Goal: Task Accomplishment & Management: Manage account settings

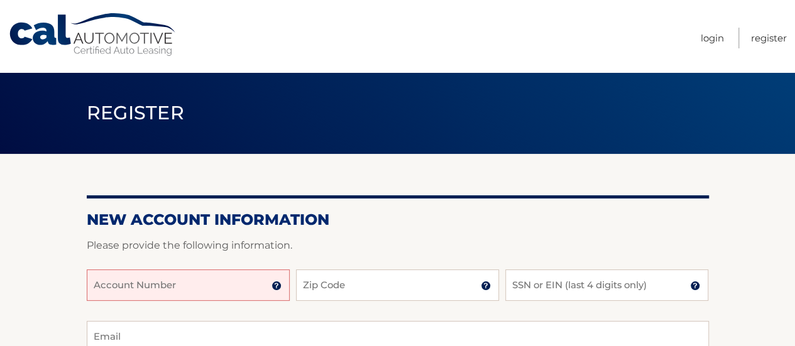
click at [275, 287] on img at bounding box center [277, 286] width 10 height 10
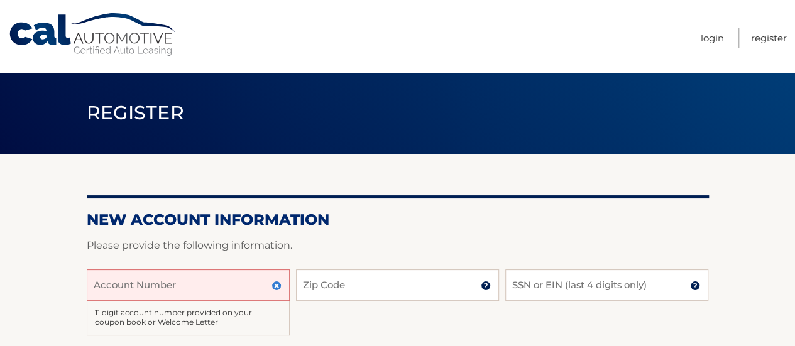
click at [219, 277] on input "Account Number" at bounding box center [188, 285] width 203 height 31
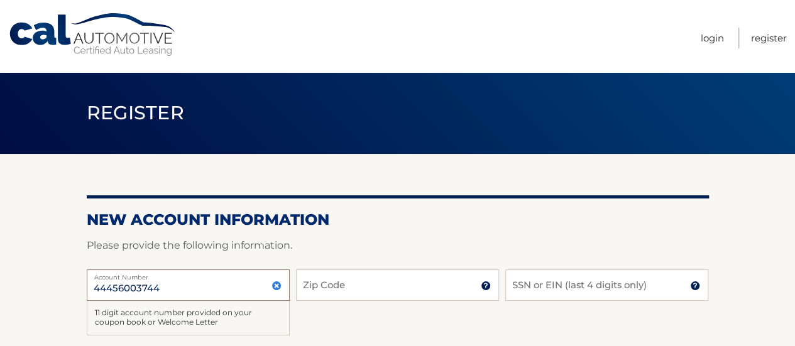
type input "44456003744"
click at [401, 281] on input "Zip Code" at bounding box center [397, 285] width 203 height 31
type input "08088"
click at [576, 285] on input "SSN or EIN (last 4 digits only)" at bounding box center [606, 285] width 203 height 31
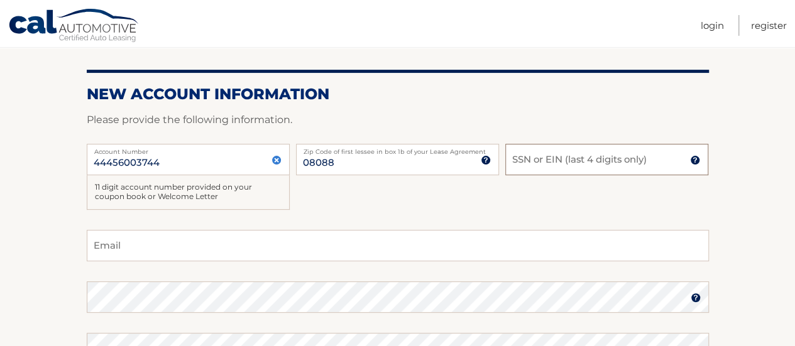
scroll to position [63, 0]
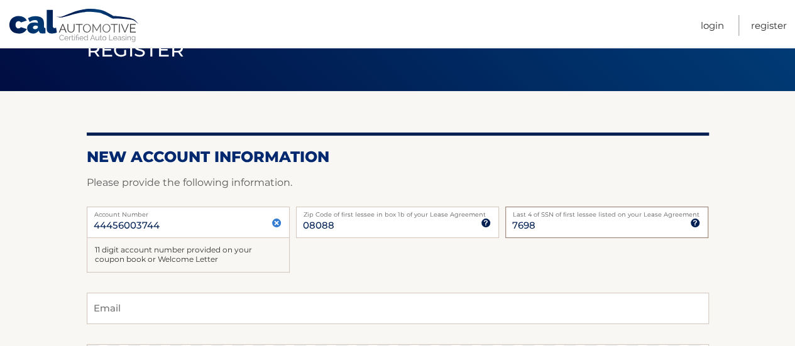
type input "7698"
click at [366, 304] on input "Email" at bounding box center [398, 308] width 622 height 31
type input "jiblegal2023@gmail.com"
click at [384, 262] on div "44456003744 Account Number 11 digit account number provided on your coupon book…" at bounding box center [398, 250] width 622 height 86
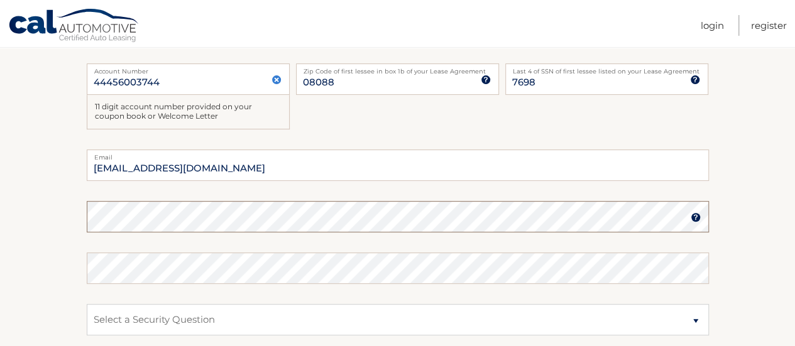
scroll to position [251, 0]
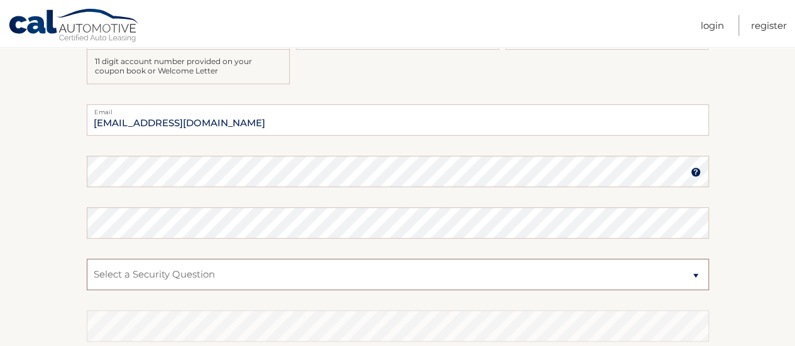
click at [229, 273] on select "Select a Security Question What was the name of your elementary school? What is…" at bounding box center [398, 274] width 622 height 31
click at [696, 273] on select "Select a Security Question What was the name of your elementary school? What is…" at bounding box center [398, 274] width 622 height 31
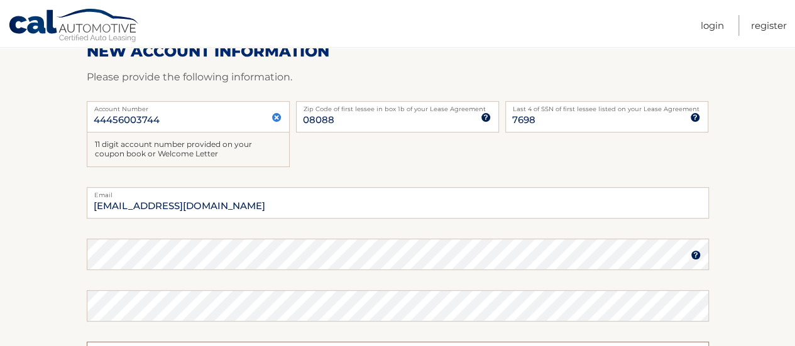
scroll to position [189, 0]
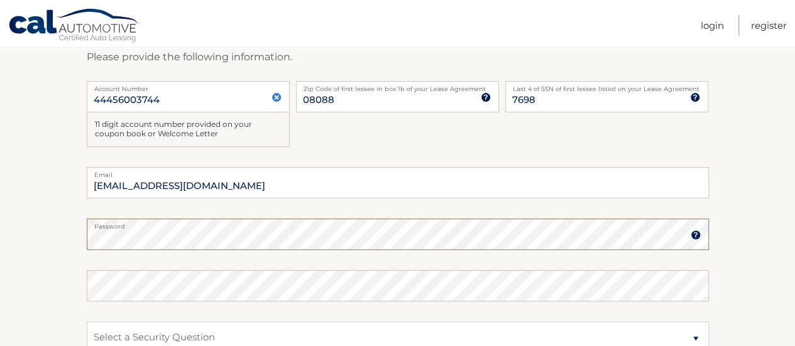
click at [52, 238] on section "New Account Information Please provide the following information. 44456003744 A…" at bounding box center [397, 228] width 795 height 526
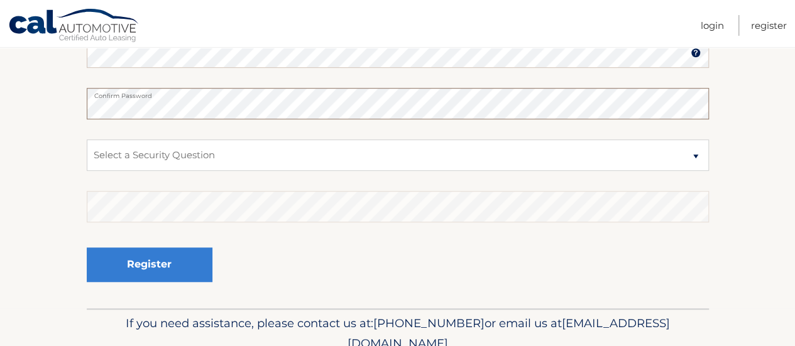
scroll to position [377, 0]
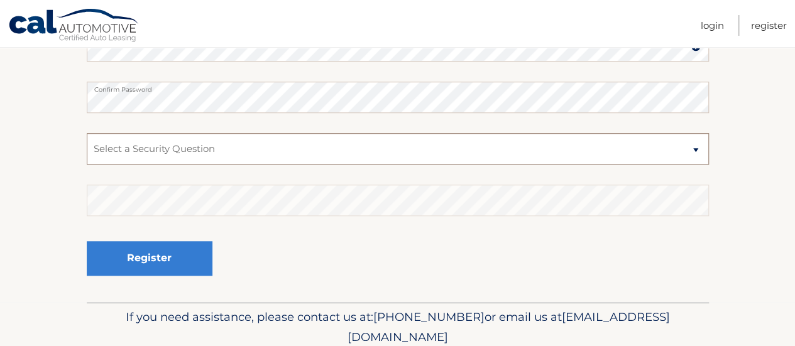
click at [307, 152] on select "Select a Security Question What was the name of your elementary school? What is…" at bounding box center [398, 148] width 622 height 31
select select "4"
click at [87, 133] on select "Select a Security Question What was the name of your elementary school? What is…" at bounding box center [398, 148] width 622 height 31
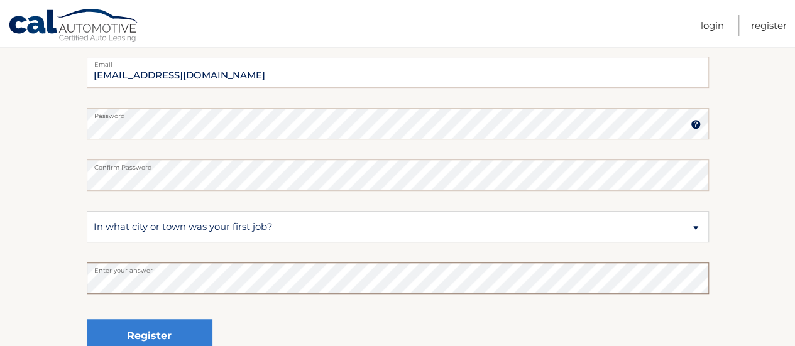
scroll to position [314, 0]
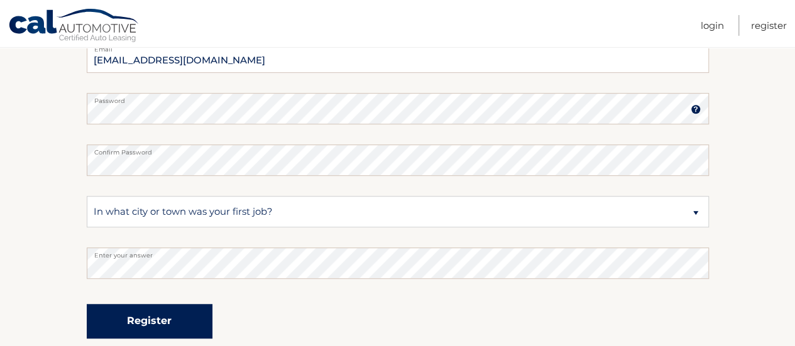
click at [153, 326] on button "Register" at bounding box center [150, 321] width 126 height 35
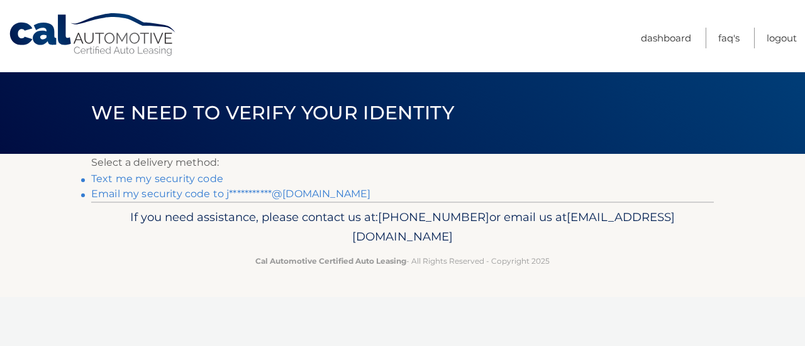
click at [116, 177] on link "Text me my security code" at bounding box center [157, 179] width 132 height 12
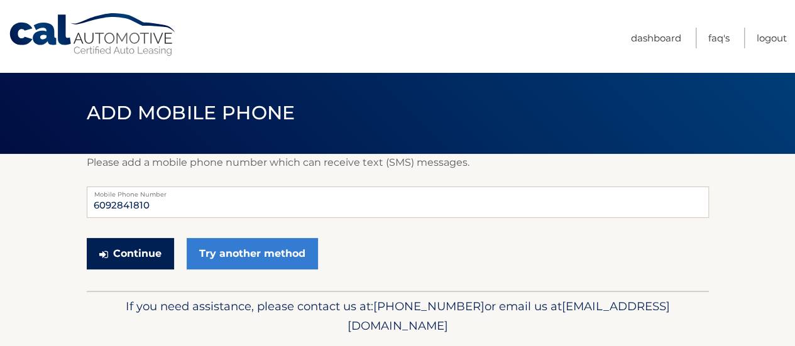
click at [131, 251] on button "Continue" at bounding box center [130, 253] width 87 height 31
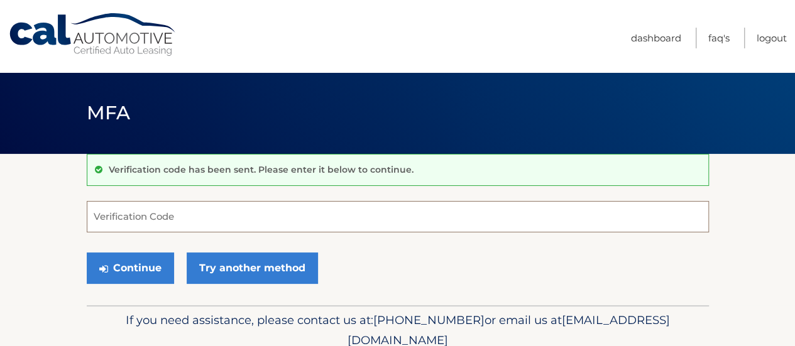
click at [111, 213] on input "Verification Code" at bounding box center [398, 216] width 622 height 31
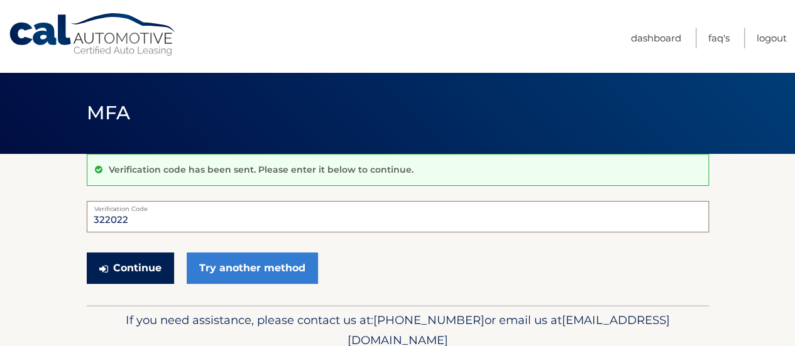
type input "322022"
click at [136, 263] on button "Continue" at bounding box center [130, 268] width 87 height 31
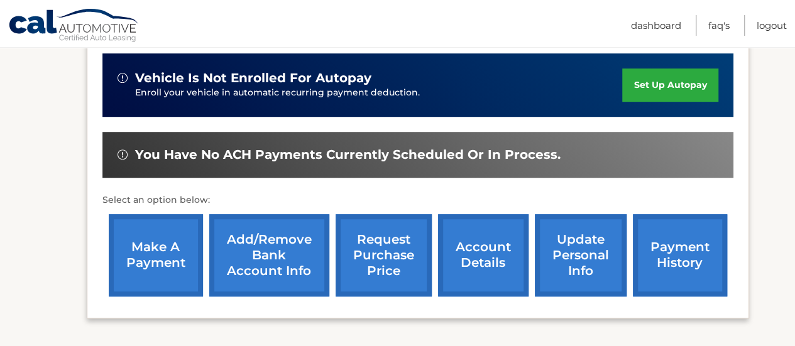
scroll to position [377, 0]
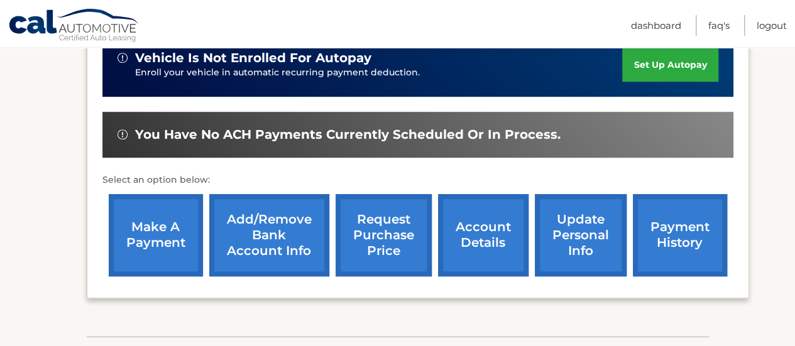
click at [157, 232] on link "make a payment" at bounding box center [156, 235] width 94 height 82
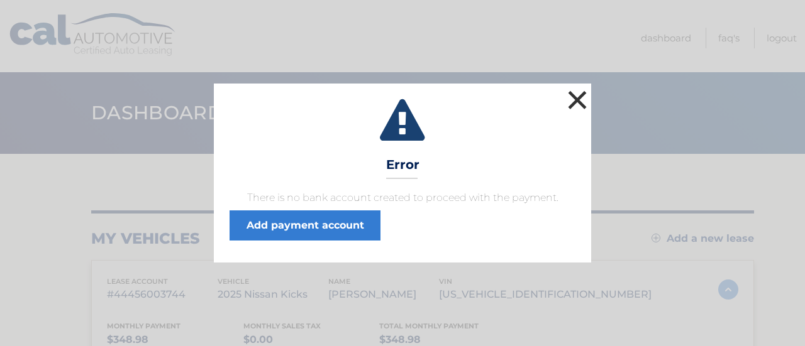
click at [578, 99] on button "×" at bounding box center [576, 99] width 25 height 25
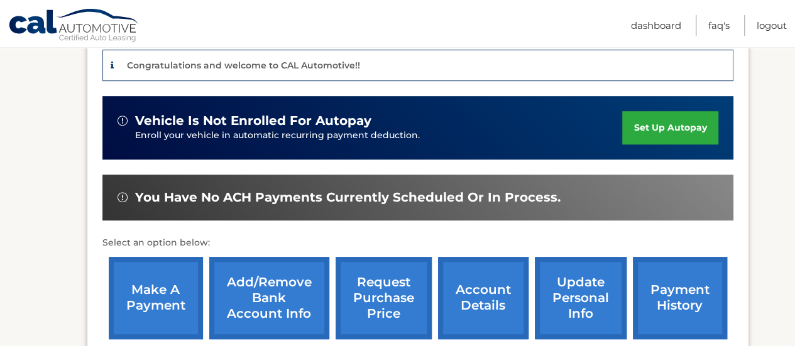
scroll to position [377, 0]
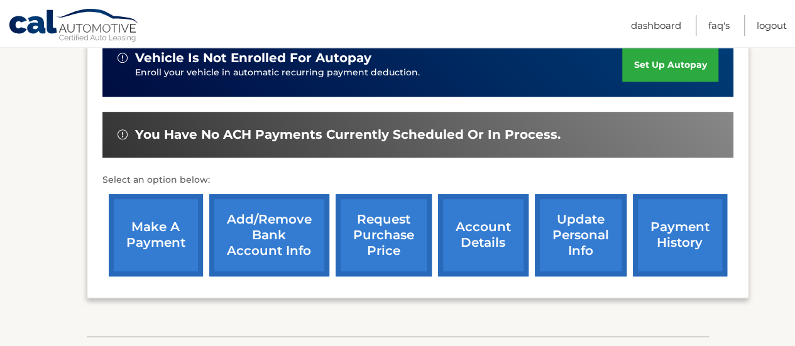
click at [265, 241] on link "Add/Remove bank account info" at bounding box center [269, 235] width 120 height 82
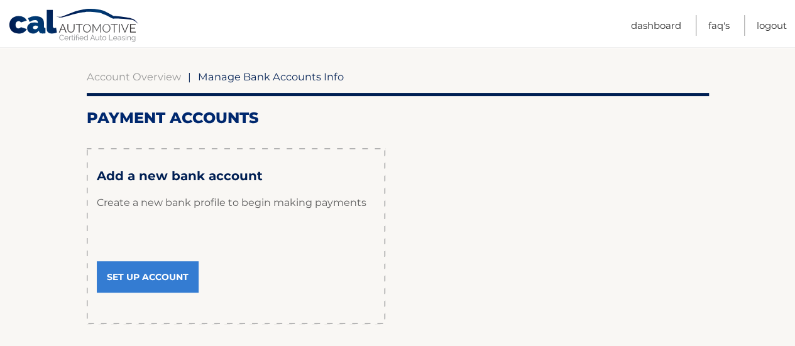
scroll to position [141, 0]
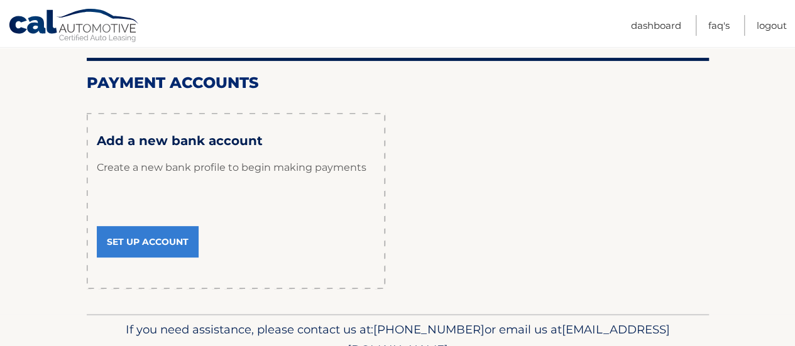
click at [144, 242] on link "Set Up Account" at bounding box center [148, 241] width 102 height 31
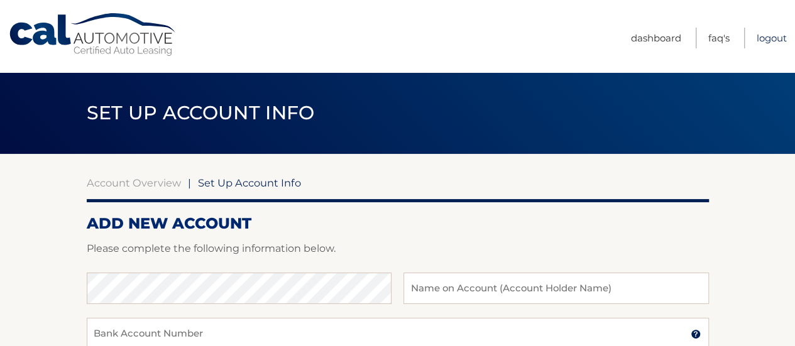
click at [769, 36] on link "Logout" at bounding box center [772, 38] width 30 height 21
